Goal: Information Seeking & Learning: Learn about a topic

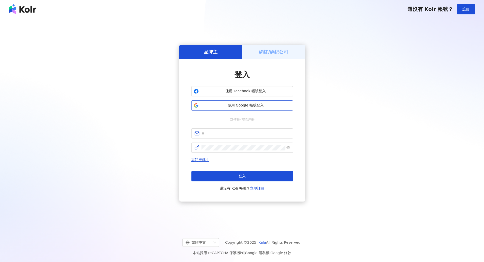
click at [240, 103] on span "使用 Google 帳號登入" at bounding box center [246, 105] width 90 height 5
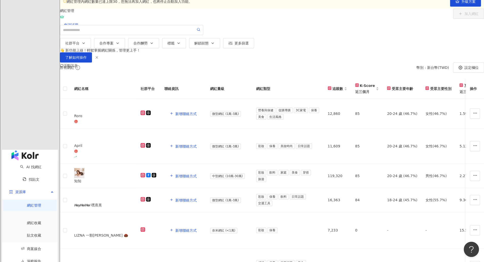
scroll to position [26, 0]
click at [23, 165] on link "AI 找網紅" at bounding box center [30, 167] width 21 height 4
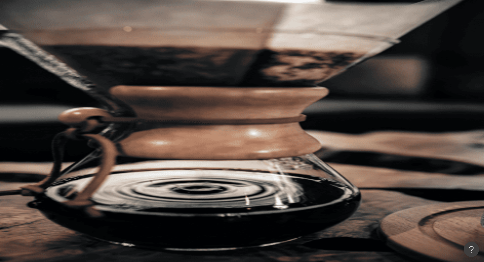
click at [134, 30] on input "search" at bounding box center [113, 25] width 41 height 10
type input "***"
click at [106, 170] on div "AI 推薦 ： 升級方案，使用超強大 AI 推薦搜尋 申請試用 • Cindy : 以旅遊、美食和生活風格的內容而受歡迎，最近發布了超商隱藏調酒喝法，單支影片…" at bounding box center [272, 248] width 424 height 255
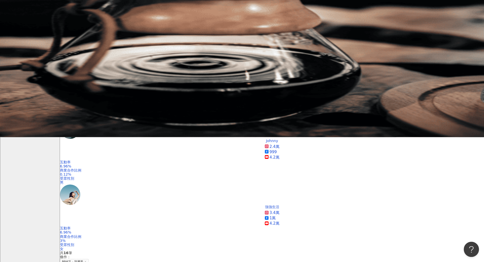
scroll to position [125, 0]
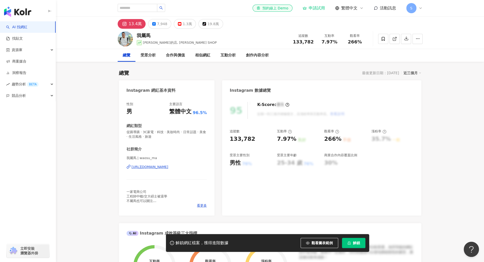
click at [350, 243] on icon "lock" at bounding box center [349, 243] width 4 height 4
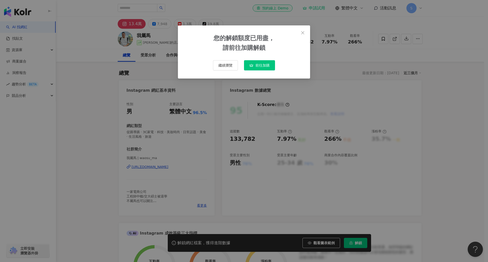
click at [304, 33] on icon "close" at bounding box center [302, 33] width 4 height 4
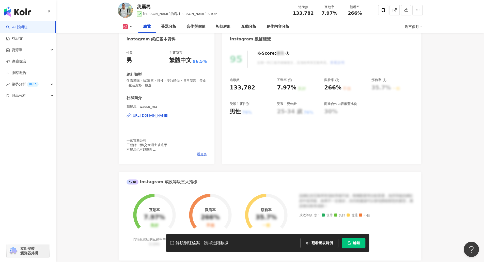
scroll to position [51, 0]
